Goal: Task Accomplishment & Management: Use online tool/utility

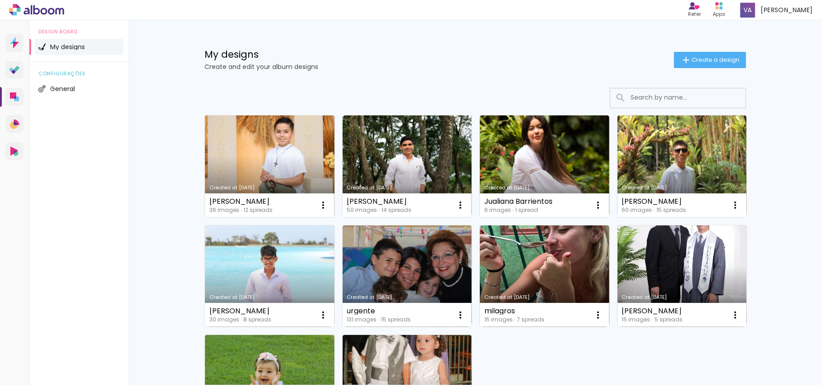
click at [302, 168] on link "Created at [DATE]" at bounding box center [270, 167] width 130 height 102
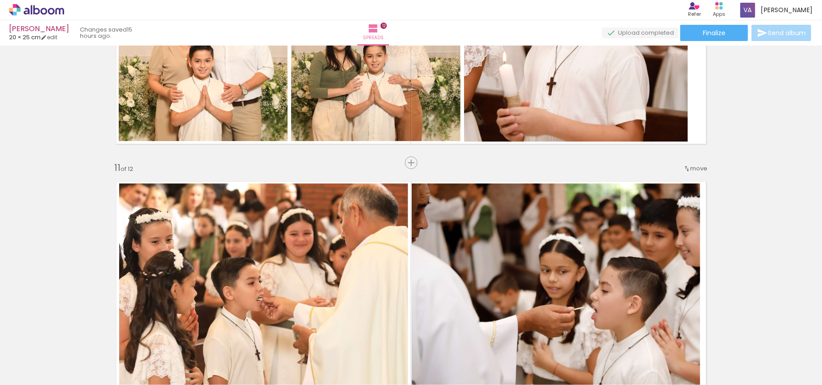
scroll to position [2589, 0]
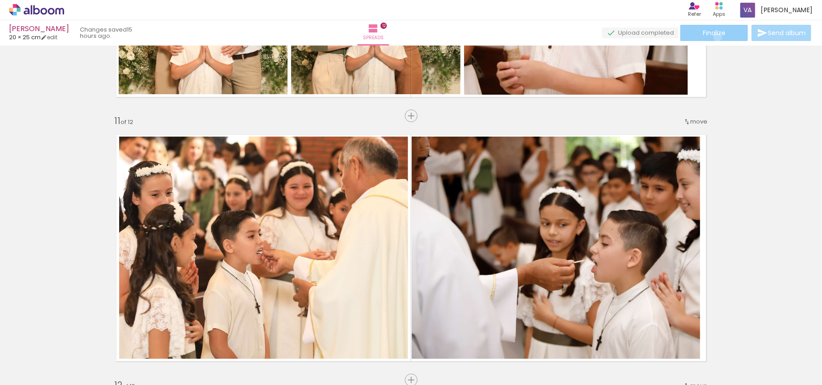
click at [715, 37] on paper-button "Finalize" at bounding box center [714, 33] width 68 height 16
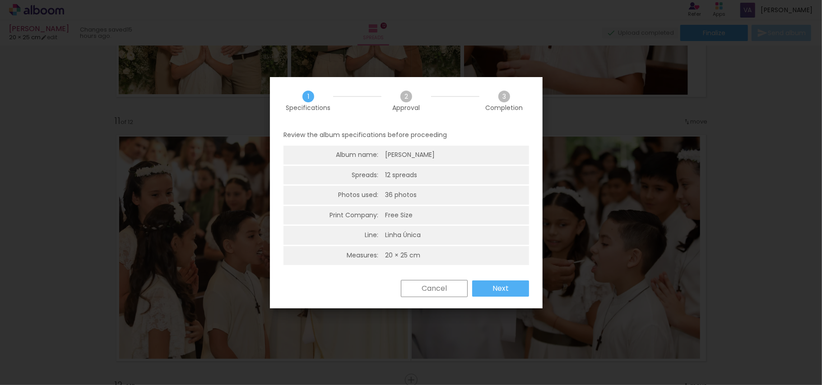
click at [510, 289] on paper-button "Next" at bounding box center [500, 289] width 57 height 16
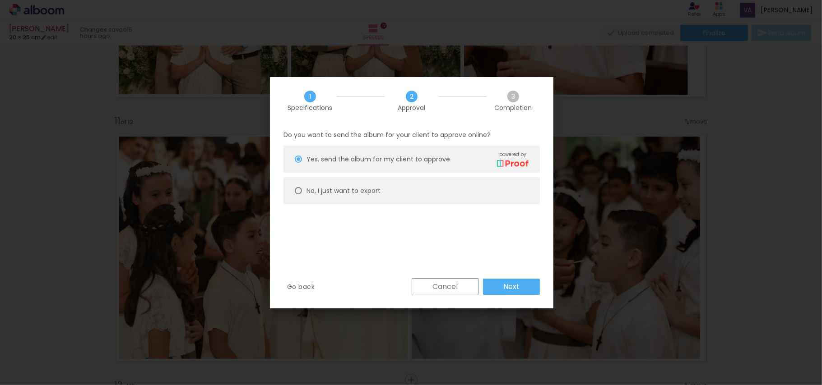
click at [0, 0] on slot "No, I just want to export" at bounding box center [0, 0] width 0 height 0
type paper-radio-button "on"
click at [0, 0] on slot "Next" at bounding box center [0, 0] width 0 height 0
type input "High, 300 DPI"
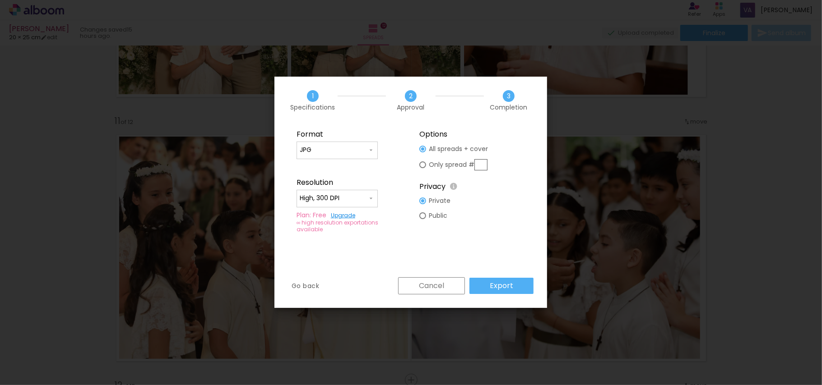
click at [515, 287] on paper-button "Export" at bounding box center [501, 286] width 64 height 16
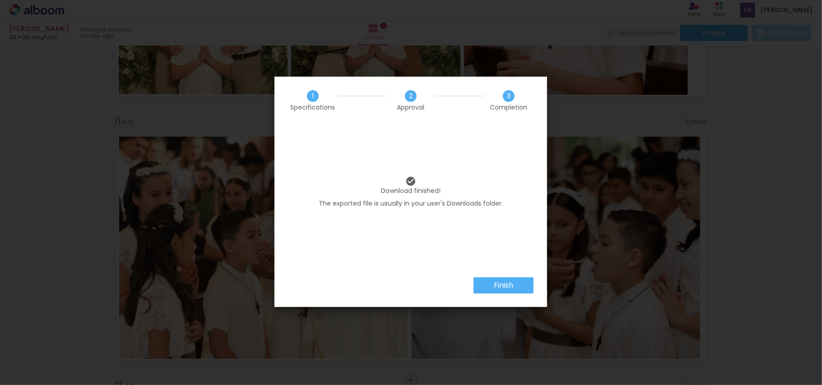
click at [515, 287] on paper-button "Finish" at bounding box center [503, 286] width 60 height 16
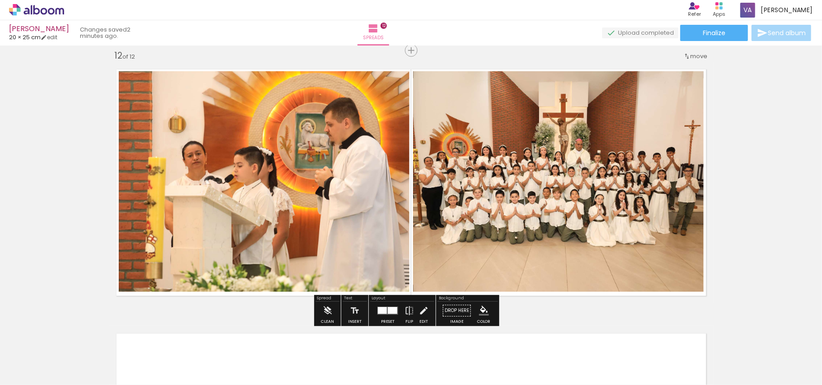
scroll to position [2949, 0]
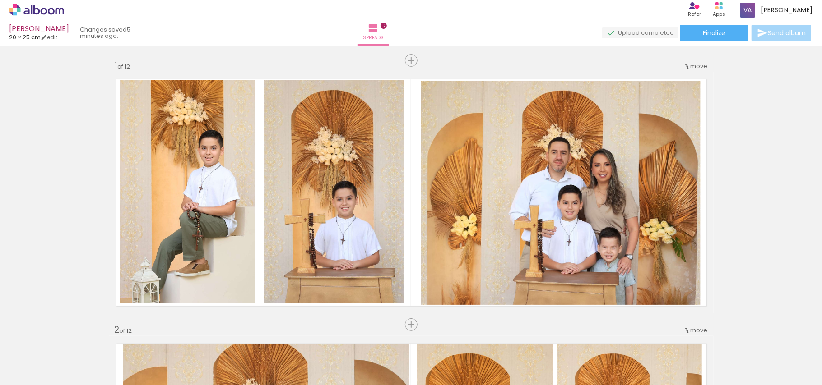
scroll to position [2949, 0]
